Goal: Contribute content: Add original content to the website for others to see

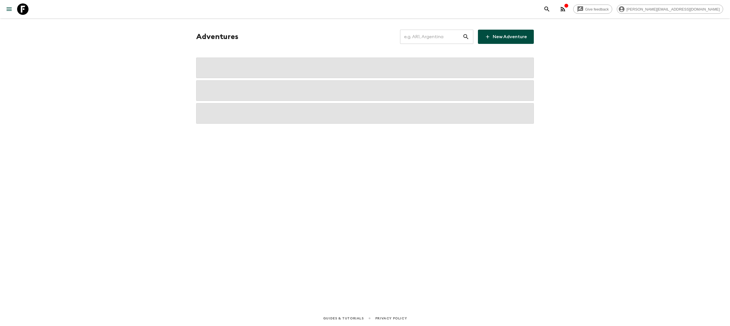
click at [418, 38] on input "text" at bounding box center [431, 37] width 62 height 16
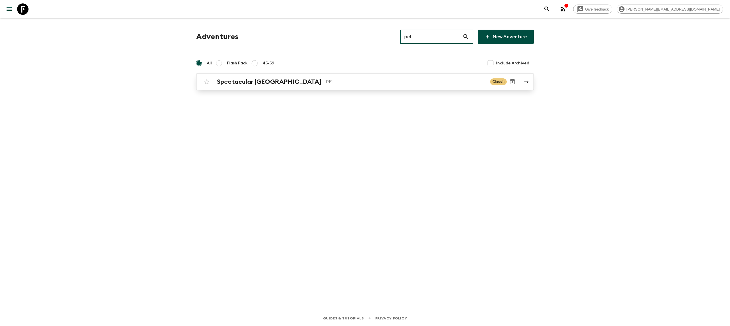
type input "pe1"
click at [266, 80] on h2 "Spectacular [GEOGRAPHIC_DATA]" at bounding box center [269, 81] width 104 height 7
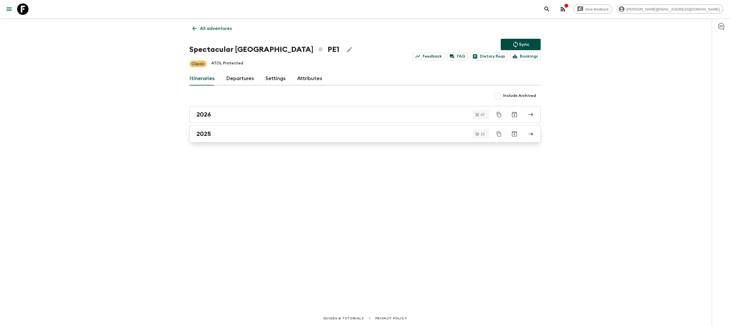
click at [248, 132] on div "2025" at bounding box center [359, 133] width 326 height 7
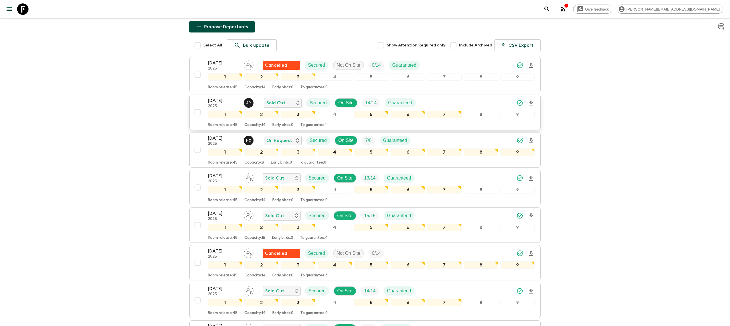
scroll to position [75, 0]
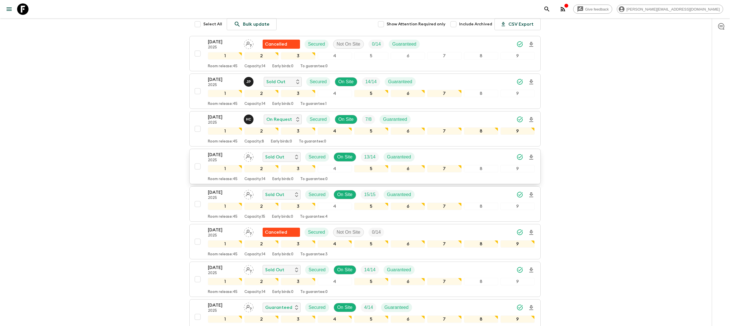
click at [217, 157] on p "[DATE]" at bounding box center [223, 154] width 31 height 7
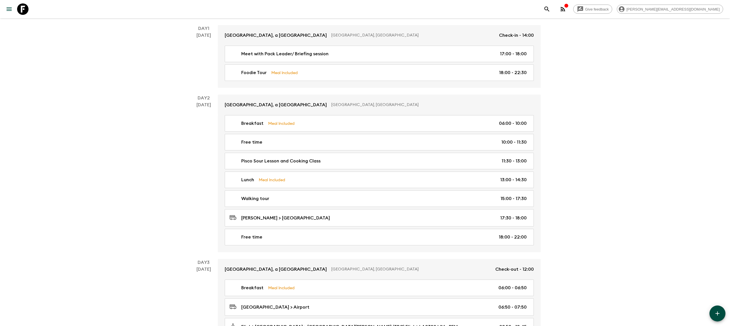
scroll to position [89, 0]
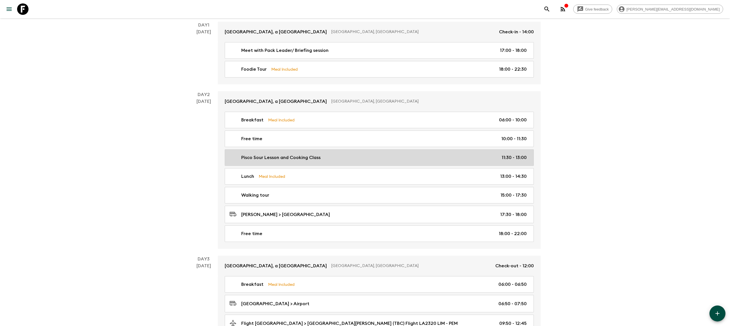
click at [354, 154] on link "Pisco Sour Lesson and Cooking Class 11:30 - 13:00" at bounding box center [379, 157] width 309 height 17
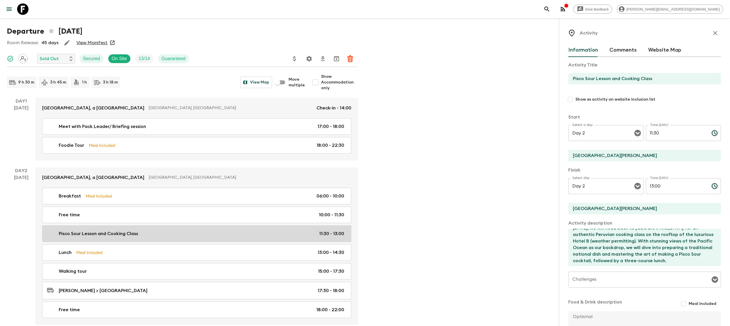
scroll to position [13, 0]
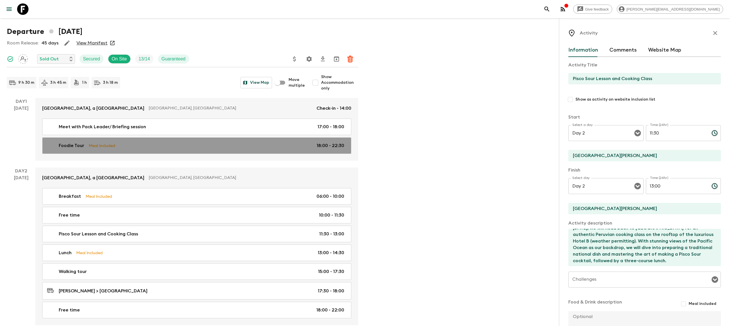
click at [145, 142] on link "Foodie Tour Meal Included 18:00 - 22:30" at bounding box center [196, 145] width 309 height 17
type input "Foodie Tour"
type input "[PERSON_NAME]"
type textarea "In total, during all the tour passengers will try 8 to 12 dishes. During the to…"
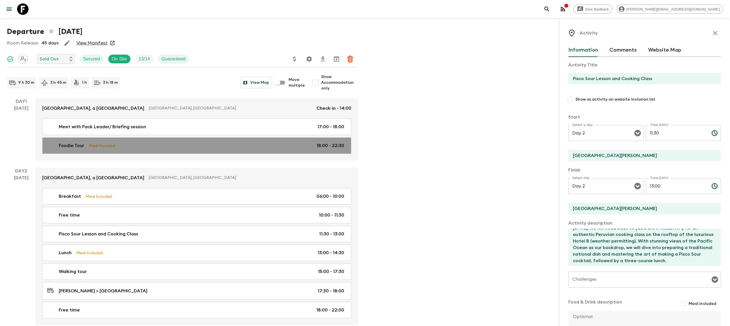
checkbox input "true"
type textarea "Welcome to [GEOGRAPHIC_DATA]! Upon arrival, you will be assisted at the airport…"
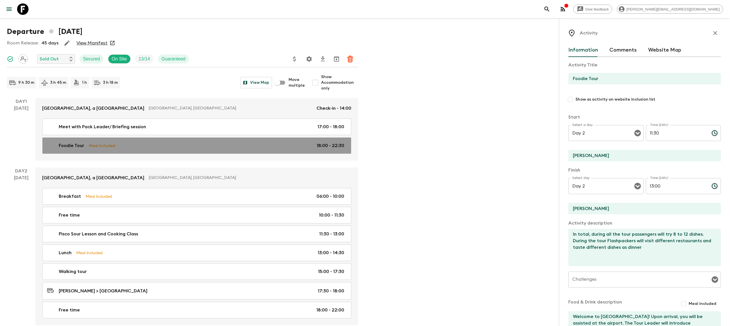
type input "Day 1"
type input "18:00"
type input "Day 1"
type input "22:30"
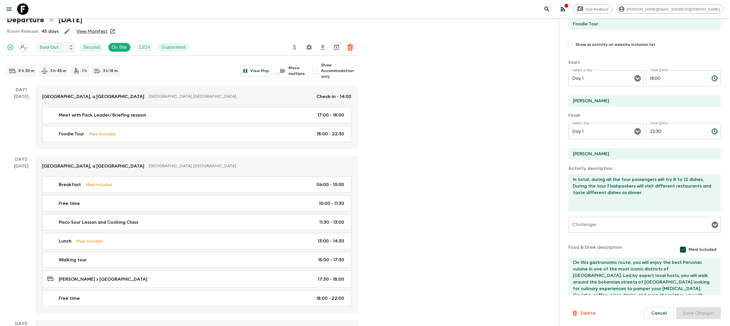
scroll to position [63, 0]
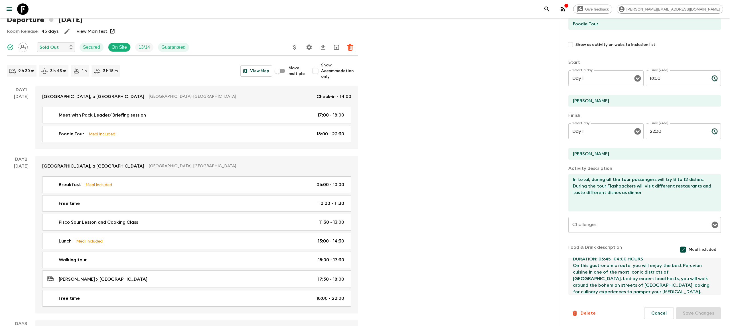
click at [608, 273] on textarea "Welcome to [GEOGRAPHIC_DATA]! Upon arrival, you will be assisted at the airport…" at bounding box center [642, 276] width 148 height 37
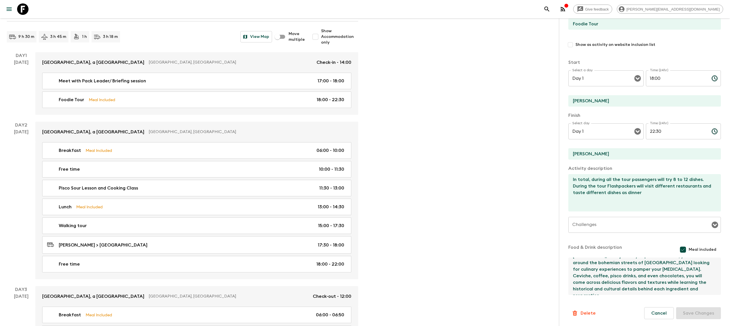
scroll to position [68, 0]
